Goal: Task Accomplishment & Management: Manage account settings

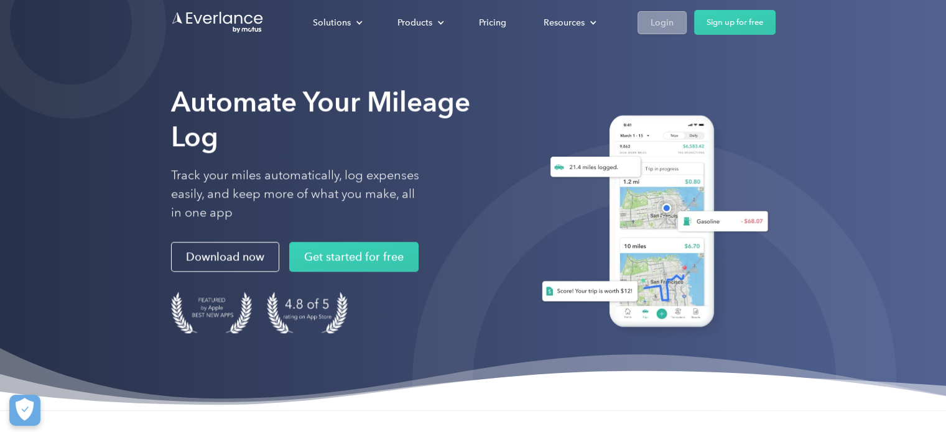
click at [669, 16] on div "Login" at bounding box center [662, 23] width 23 height 16
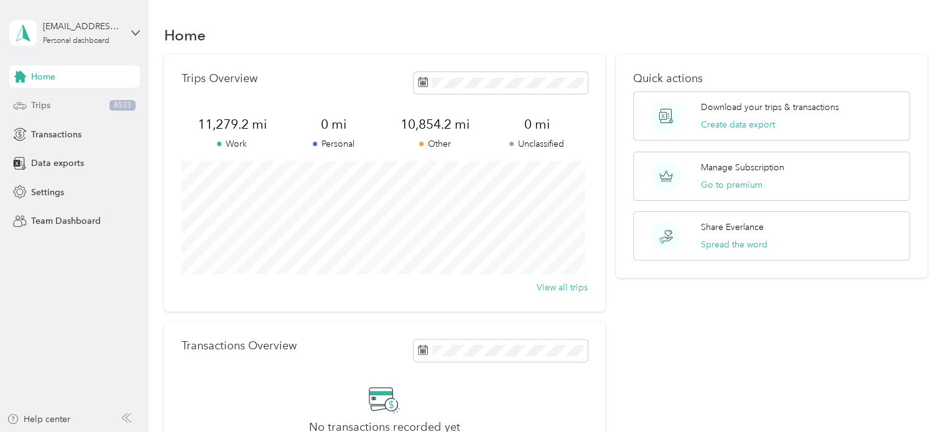
click at [40, 105] on span "Trips" at bounding box center [40, 105] width 19 height 13
